Goal: Task Accomplishment & Management: Use online tool/utility

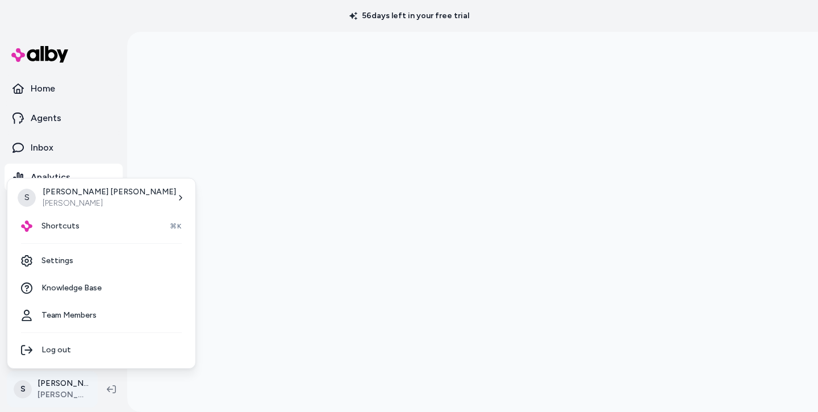
click at [68, 382] on html "56 days left in your free trial Home Agents Inbox Analytics Experiences Knowled…" at bounding box center [409, 206] width 818 height 412
click at [98, 215] on div "Shortcuts ⌘K" at bounding box center [101, 225] width 179 height 27
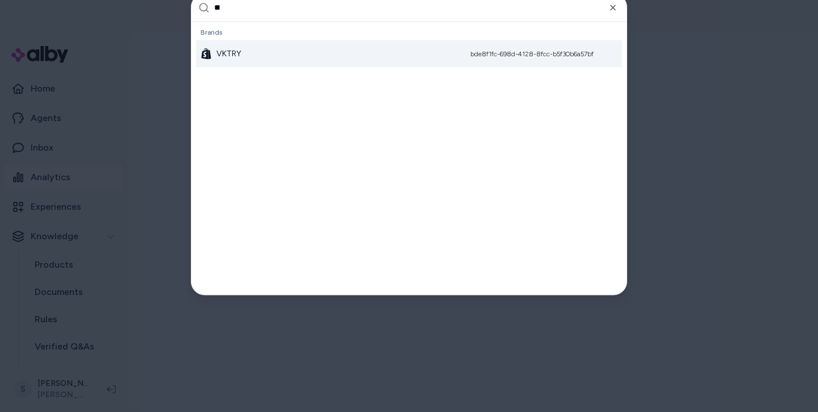
type input "**"
click at [348, 61] on div "VKTRY bde8f1fc-698d-4128-8fcc-b5f30b6a57bf" at bounding box center [409, 53] width 426 height 27
